Goal: Transaction & Acquisition: Subscribe to service/newsletter

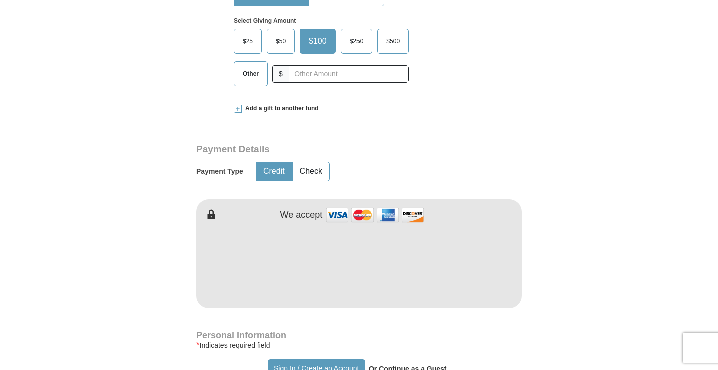
scroll to position [401, 0]
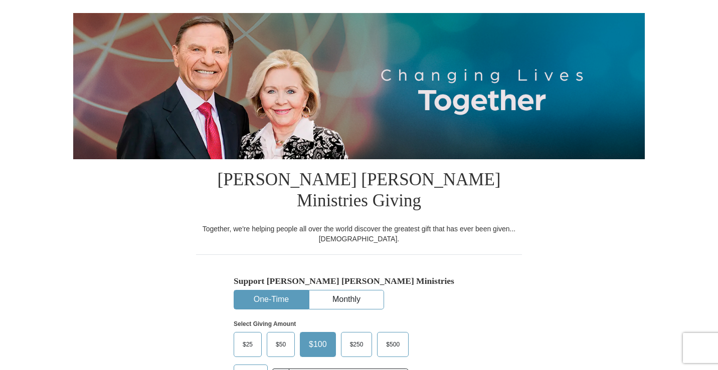
scroll to position [100, 0]
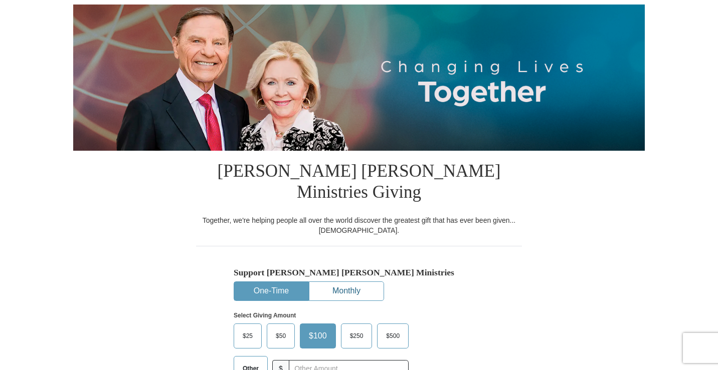
click at [340, 282] on button "Monthly" at bounding box center [346, 291] width 74 height 19
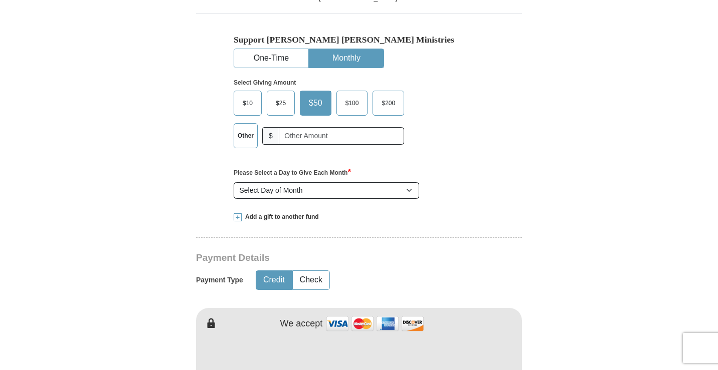
scroll to position [351, 0]
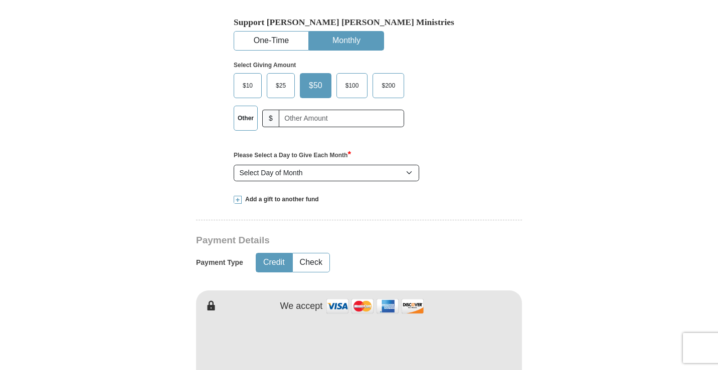
type input "[PERSON_NAME]"
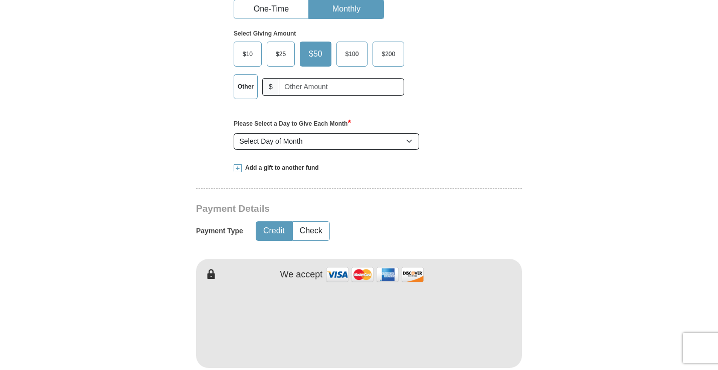
scroll to position [401, 0]
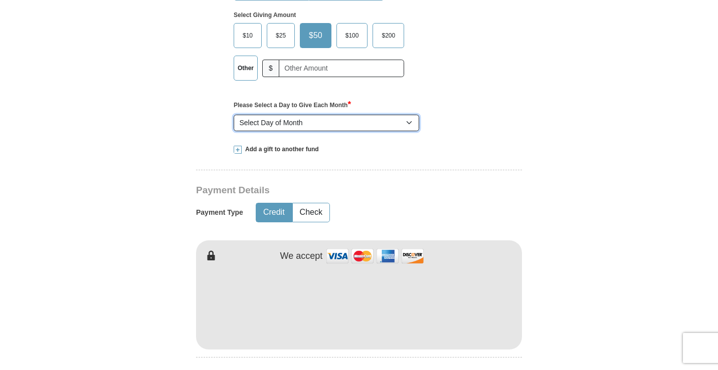
click at [408, 115] on select "Select Day of Month 1 2 3 4 5 6 7 8 9 10 11 12 13 14 15 16 17 18 19 20 21 22 23…" at bounding box center [326, 123] width 185 height 17
select select "17"
click at [234, 115] on select "Select Day of Month 1 2 3 4 5 6 7 8 9 10 11 12 13 14 15 16 17 18 19 20 21 22 23…" at bounding box center [326, 123] width 185 height 17
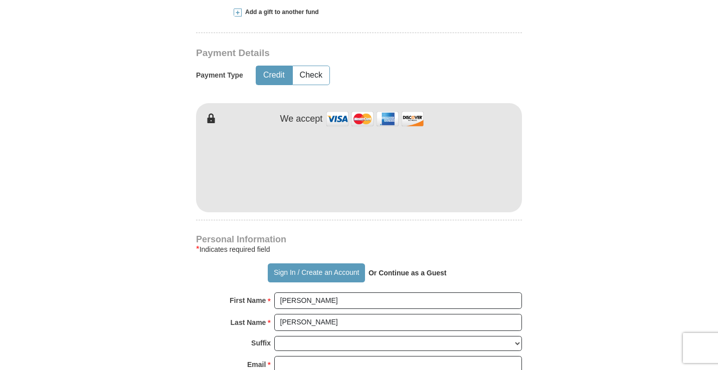
scroll to position [551, 0]
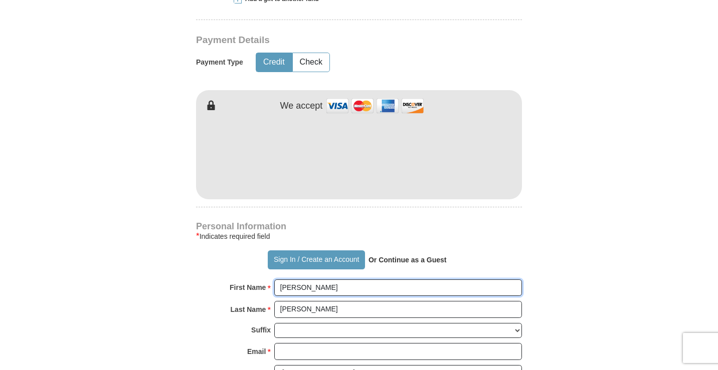
drag, startPoint x: 306, startPoint y: 266, endPoint x: 200, endPoint y: 253, distance: 106.5
click at [91, 234] on form "Already have an account? Sign in for faster giving. Don't have an account? Crea…" at bounding box center [358, 161] width 571 height 1345
type input "[PERSON_NAME]"
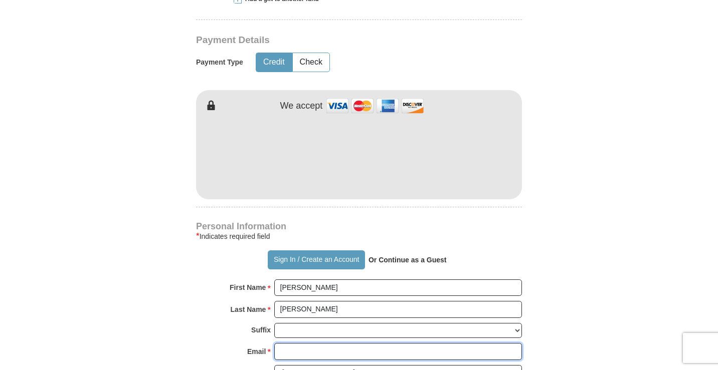
click at [280, 343] on input "Email *" at bounding box center [398, 351] width 248 height 17
type input "[EMAIL_ADDRESS][DOMAIN_NAME]"
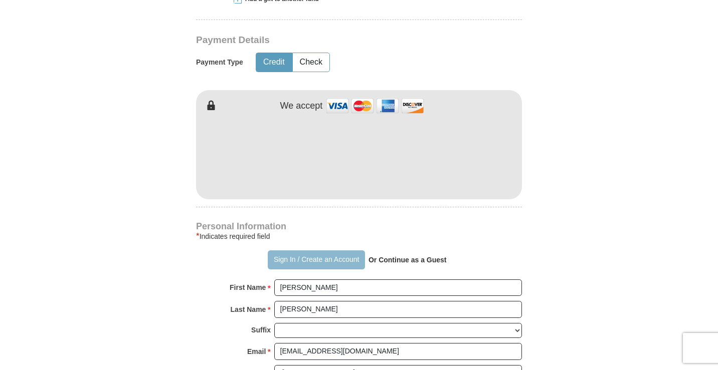
type input "[STREET_ADDRESS]"
type input "[US_STATE][GEOGRAPHIC_DATA]"
select select "[GEOGRAPHIC_DATA]"
type input "76367"
type input "9407048585"
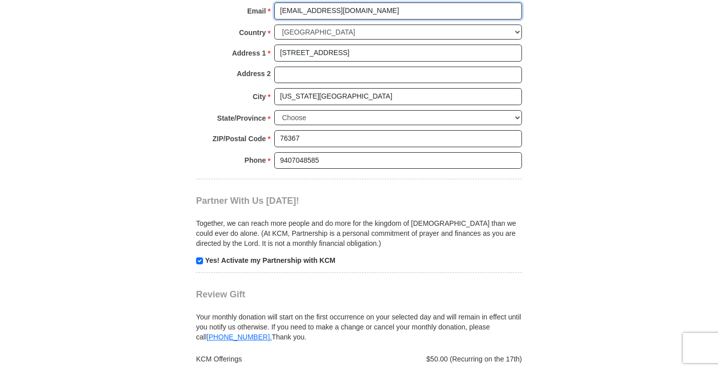
scroll to position [1002, 0]
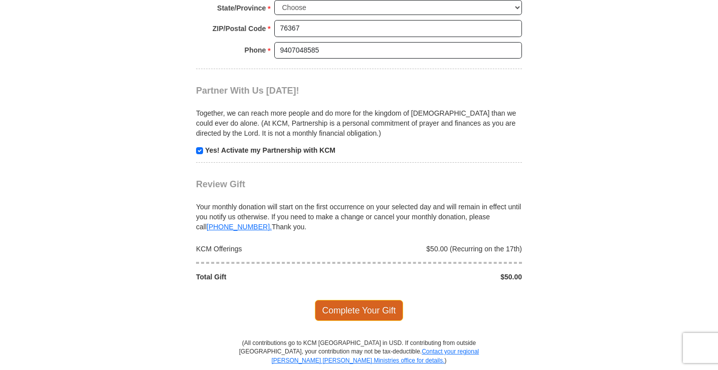
click at [334, 300] on span "Complete Your Gift" at bounding box center [359, 310] width 89 height 21
